Goal: Transaction & Acquisition: Purchase product/service

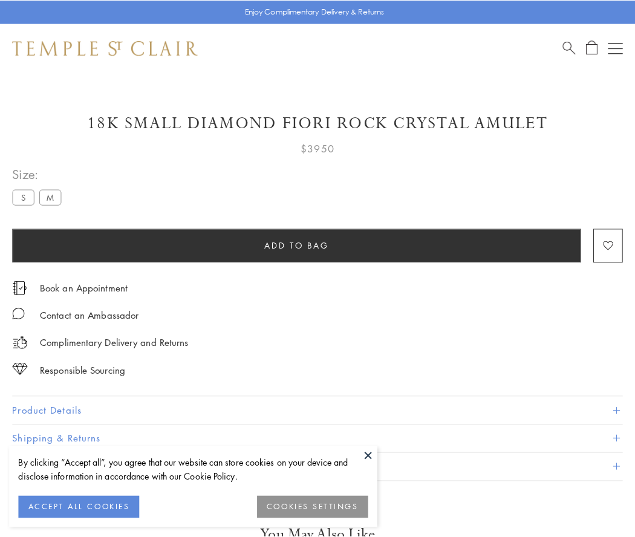
scroll to position [71, 0]
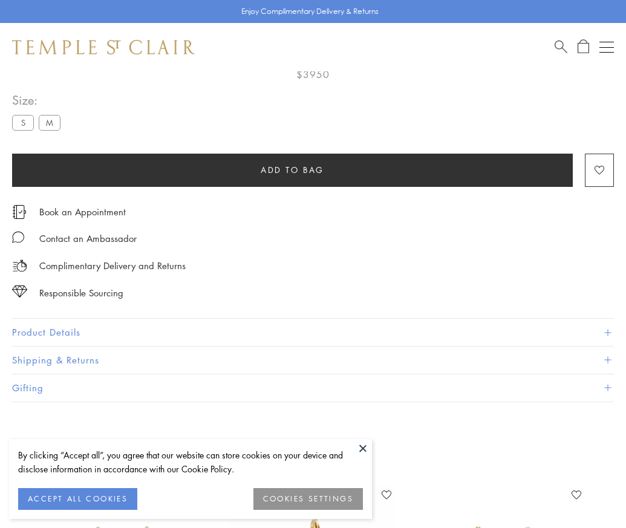
click at [292, 169] on span "Add to bag" at bounding box center [291, 169] width 63 height 13
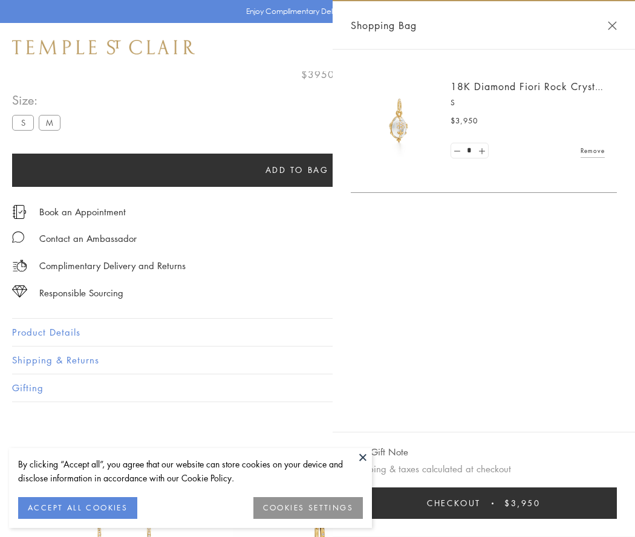
click at [483, 503] on button "Checkout $3,950" at bounding box center [484, 502] width 266 height 31
